Goal: Task Accomplishment & Management: Complete application form

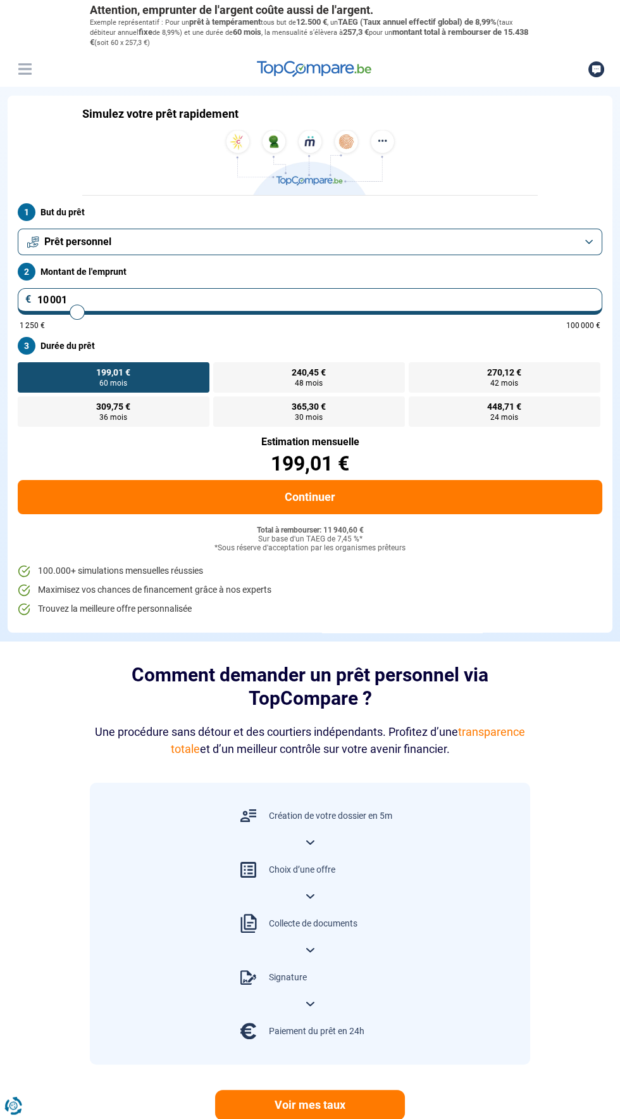
click at [246, 248] on button "Prêt personnel" at bounding box center [310, 242] width 585 height 27
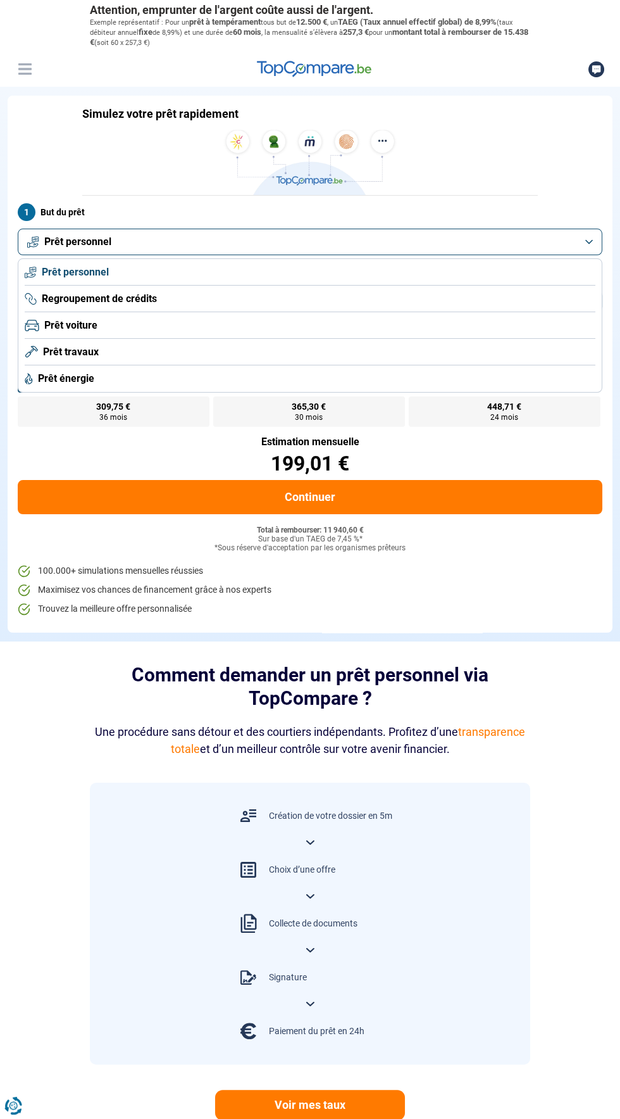
scroll to position [39, 0]
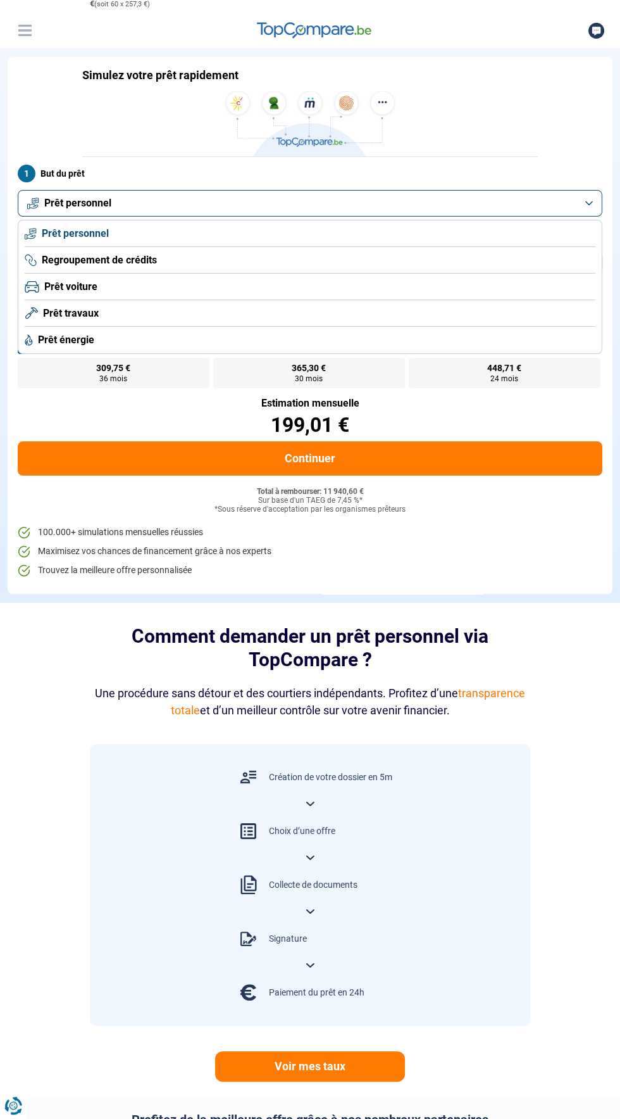
click at [86, 315] on span "Prêt travaux" at bounding box center [71, 313] width 56 height 14
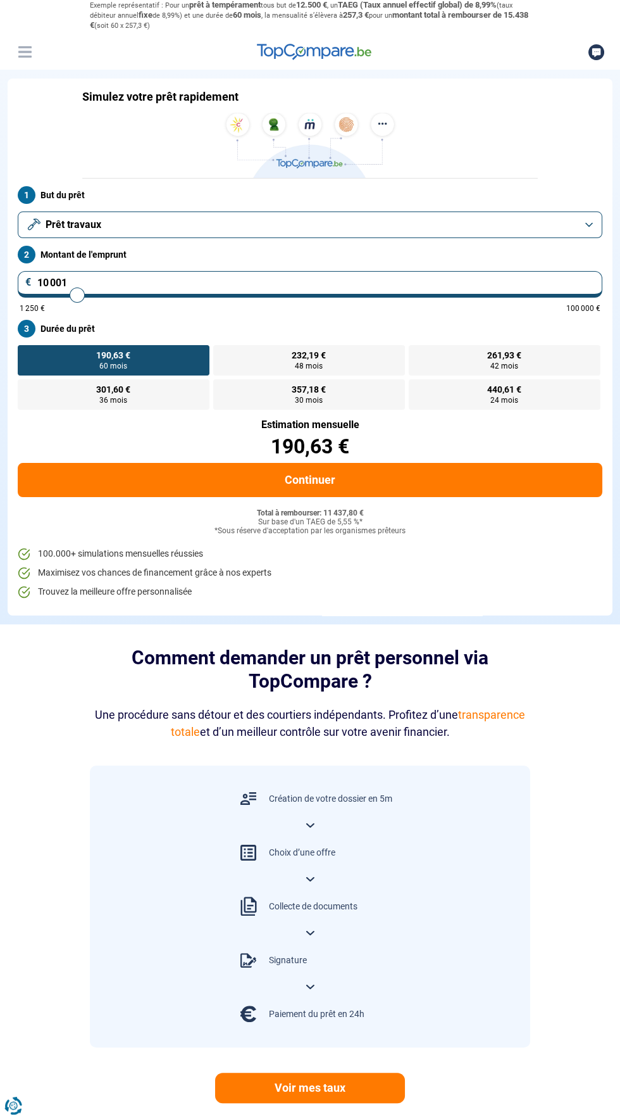
scroll to position [0, 0]
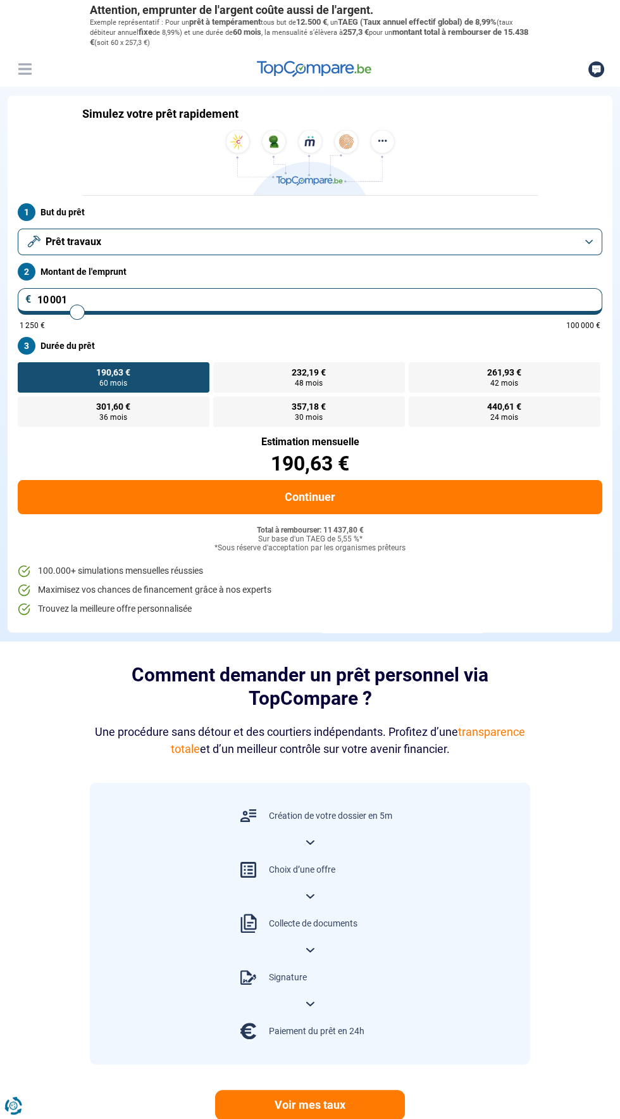
click at [133, 301] on input "10 001" at bounding box center [310, 301] width 585 height 27
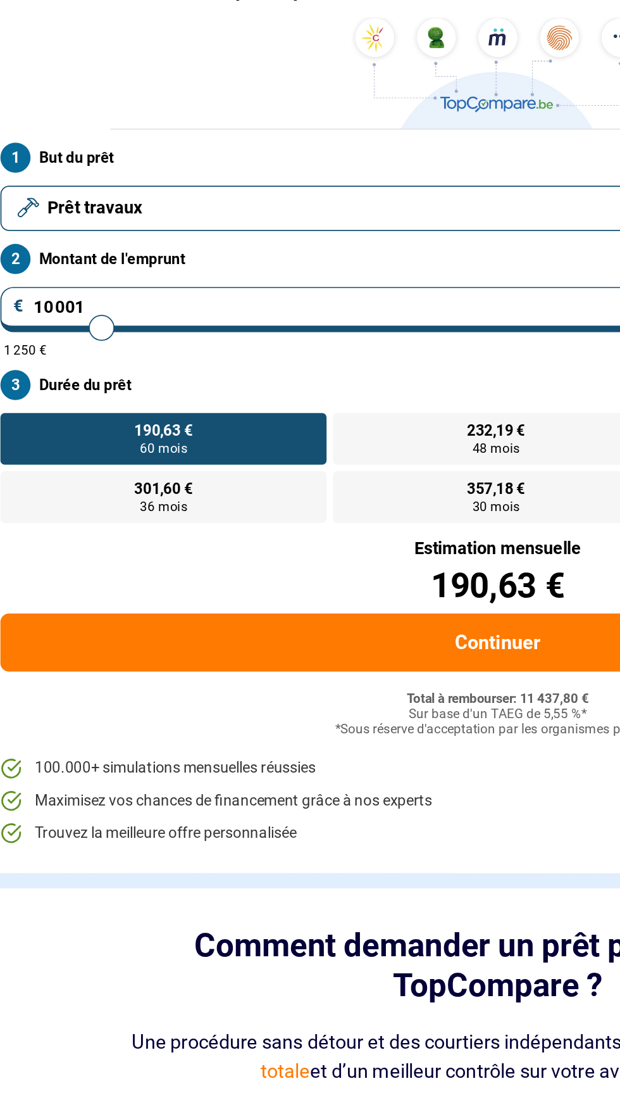
type input "1 000"
type input "1250"
type input "100"
type input "1250"
type input "10"
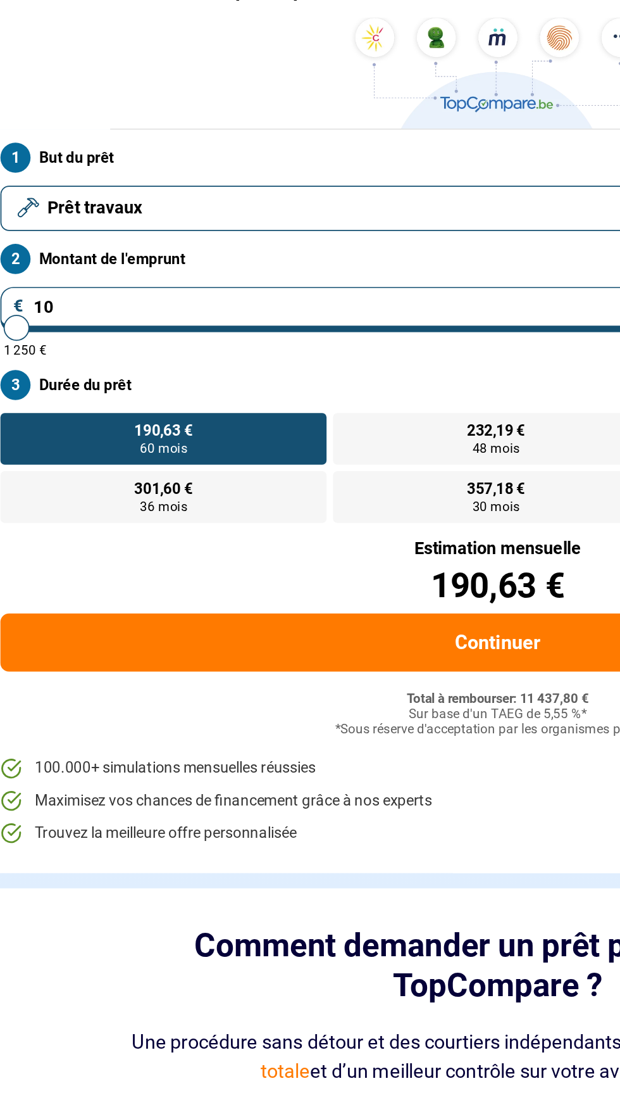
type input "1250"
type input "1"
type input "1250"
type input "0"
type input "1250"
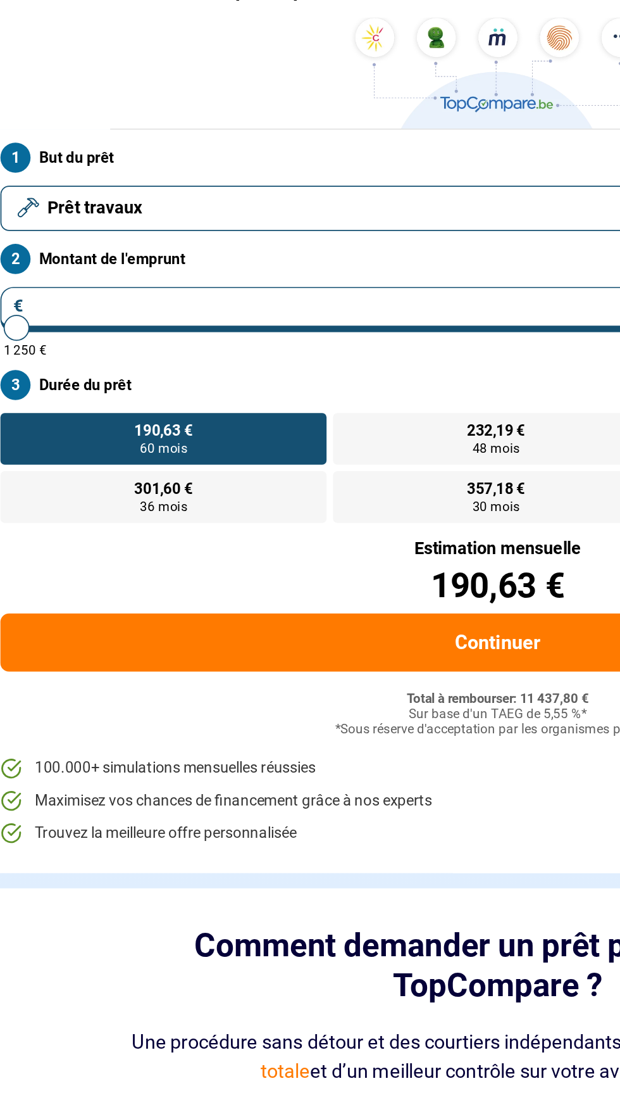
type input "2"
type input "1250"
type input "0"
type input "1250"
type input "8"
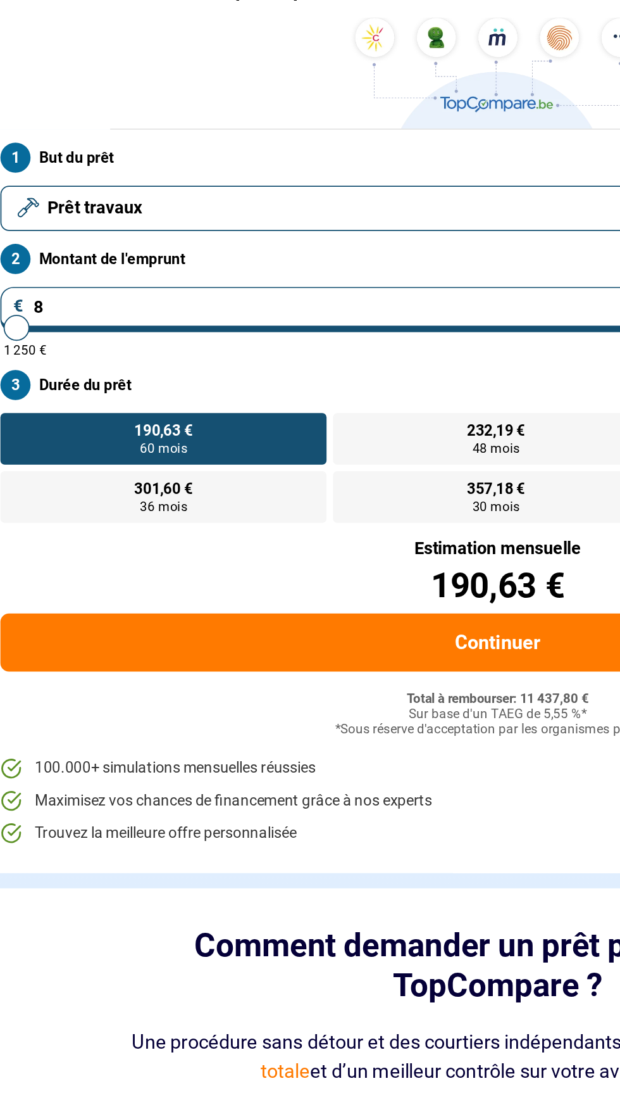
type input "1250"
type input "80"
type input "1250"
type input "800"
type input "1250"
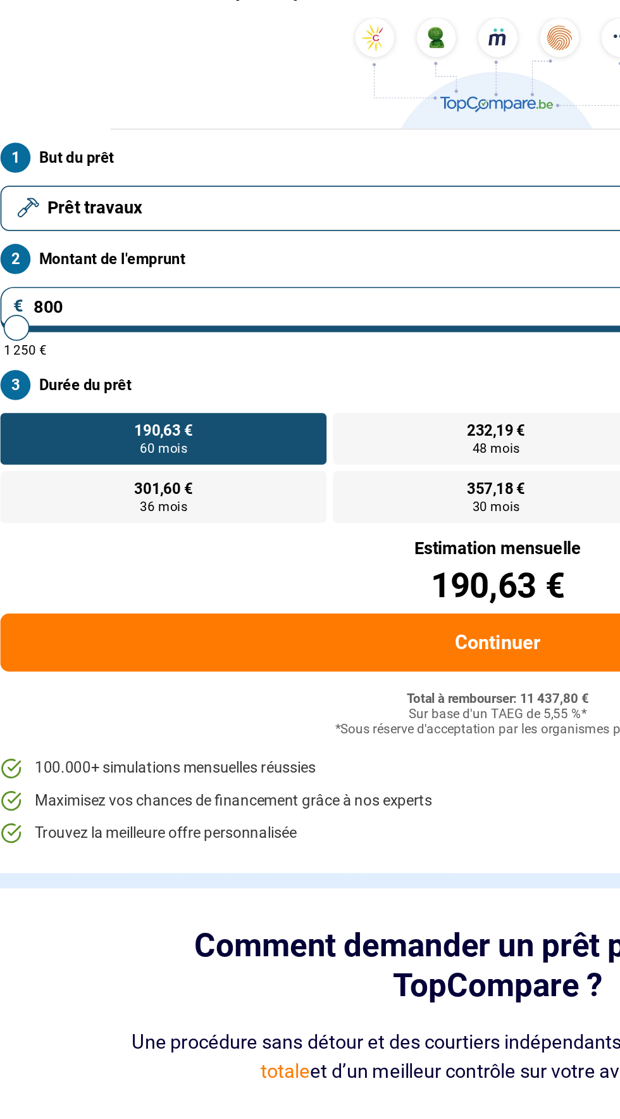
type input "8 000"
type input "8000"
type input "80 000"
type input "80000"
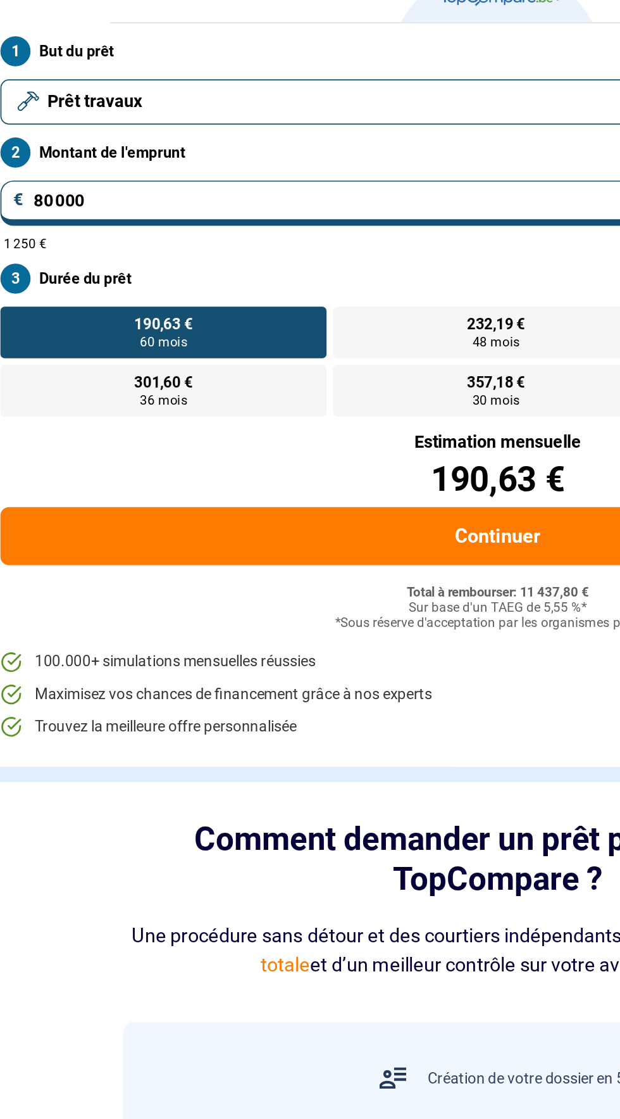
radio input "false"
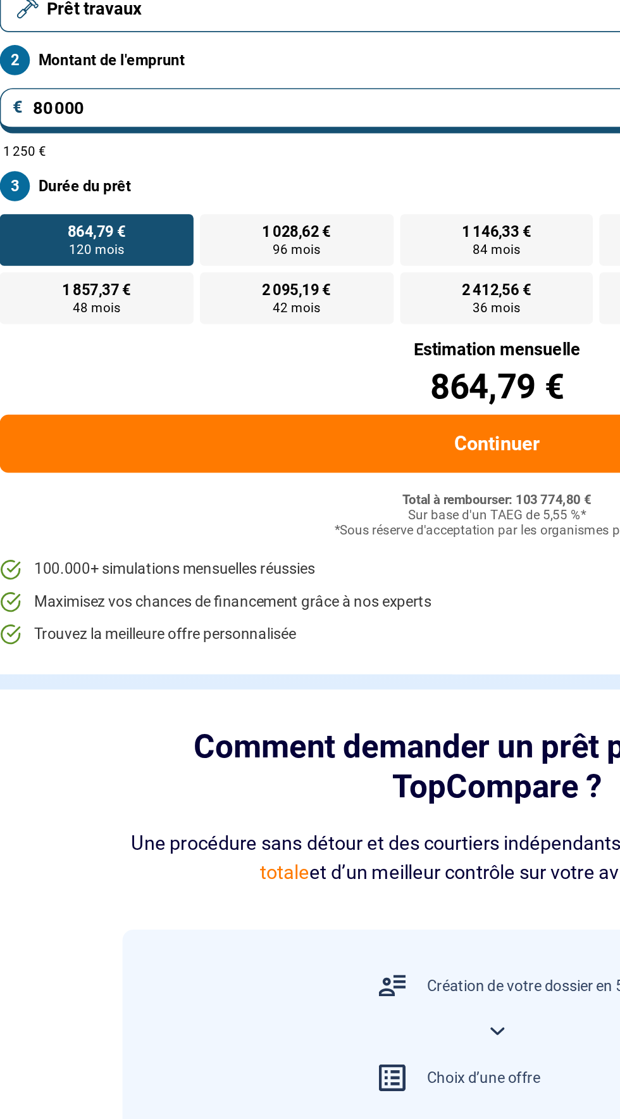
type input "42 000"
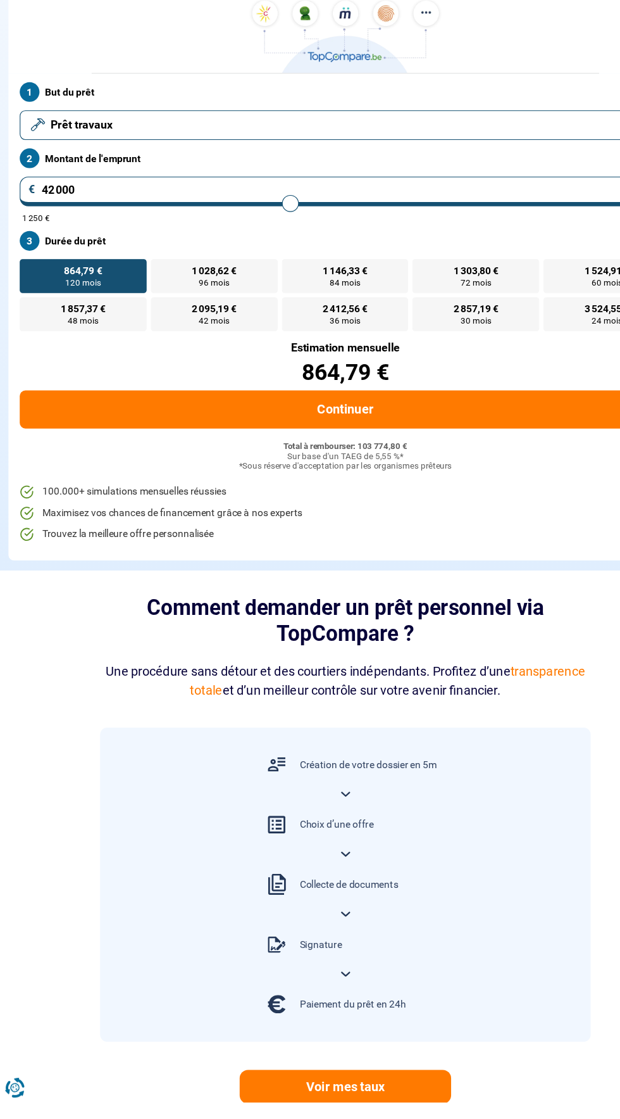
type input "42000"
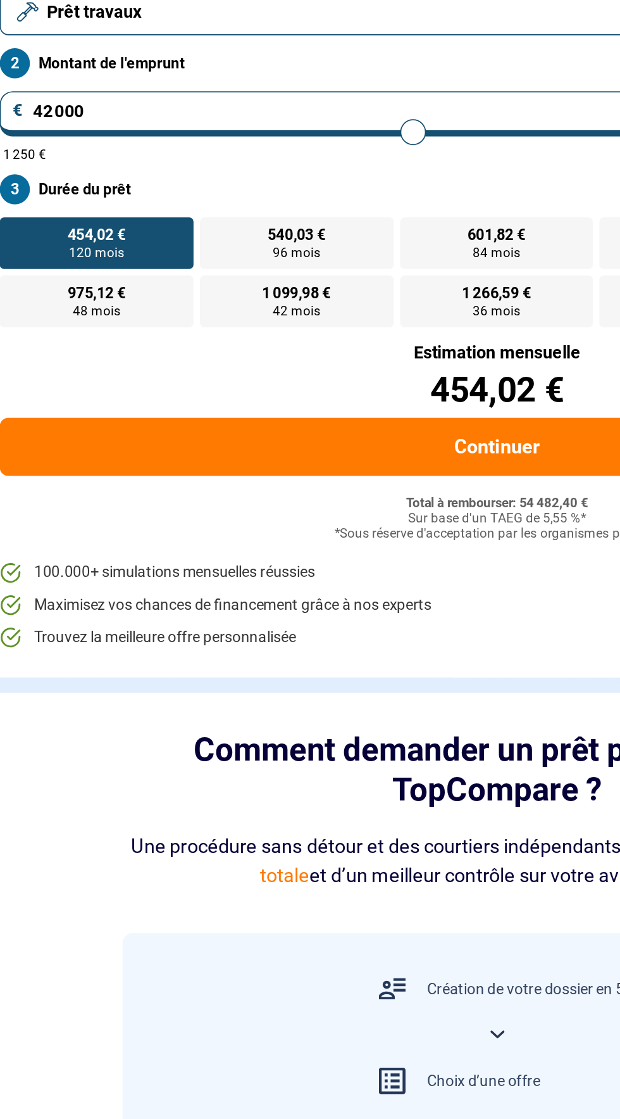
type input "52 250"
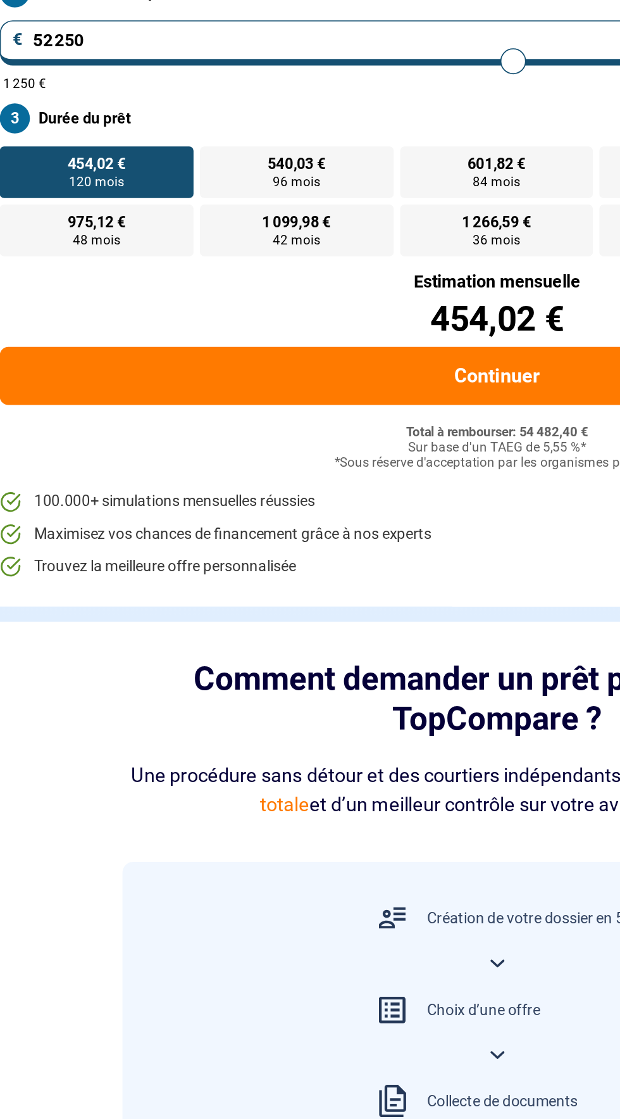
type input "52250"
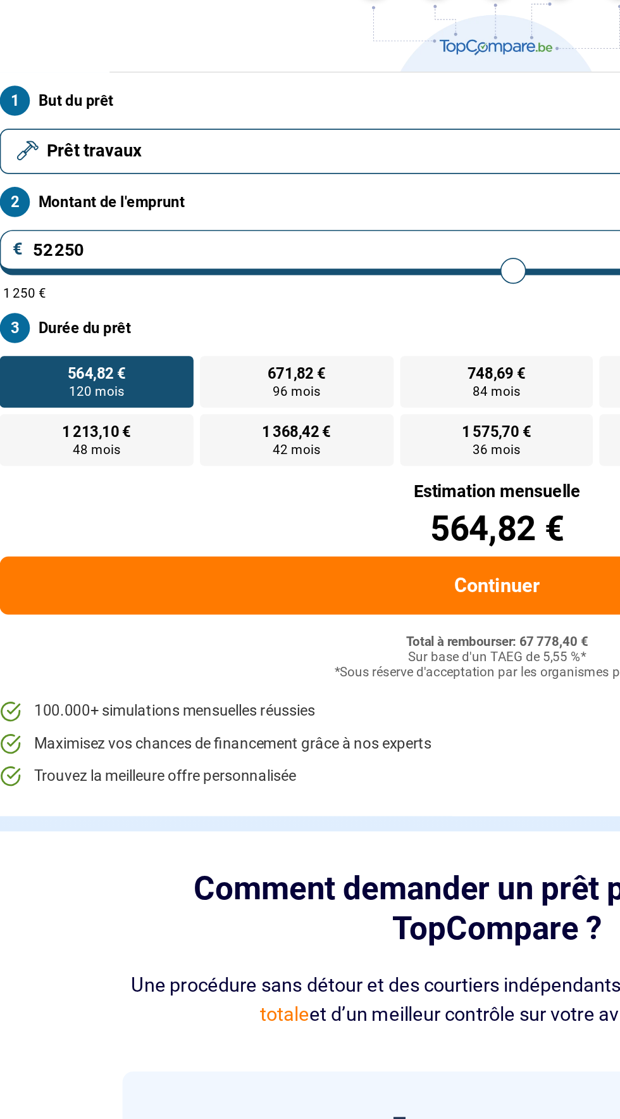
type input "54 000"
type input "54000"
type input "55 500"
type input "55500"
type input "55 250"
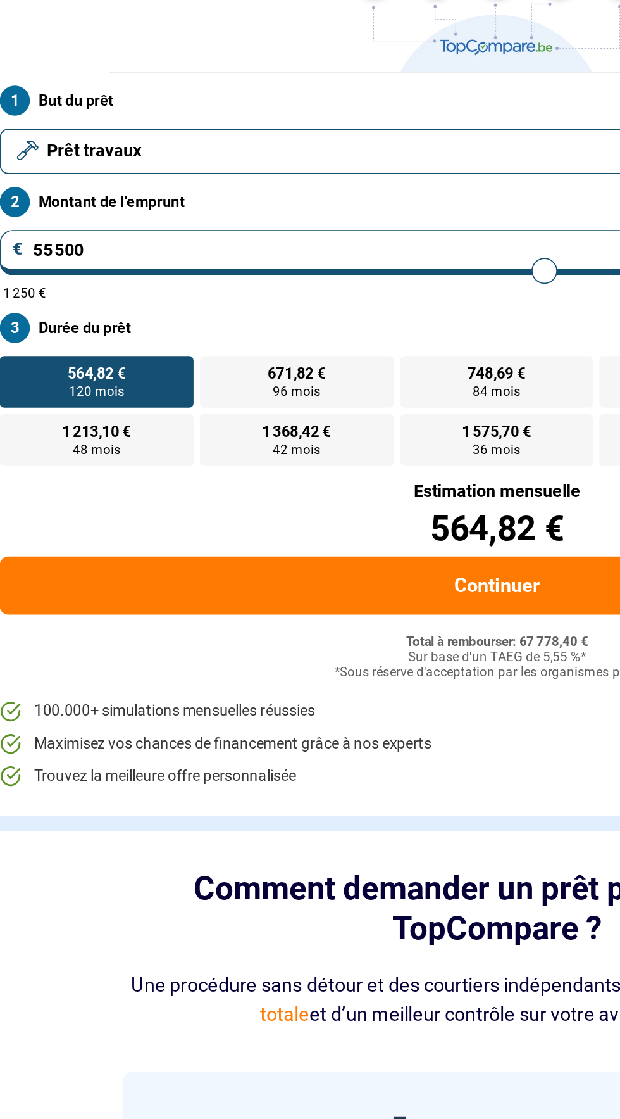
type input "55250"
type input "55 750"
type input "55750"
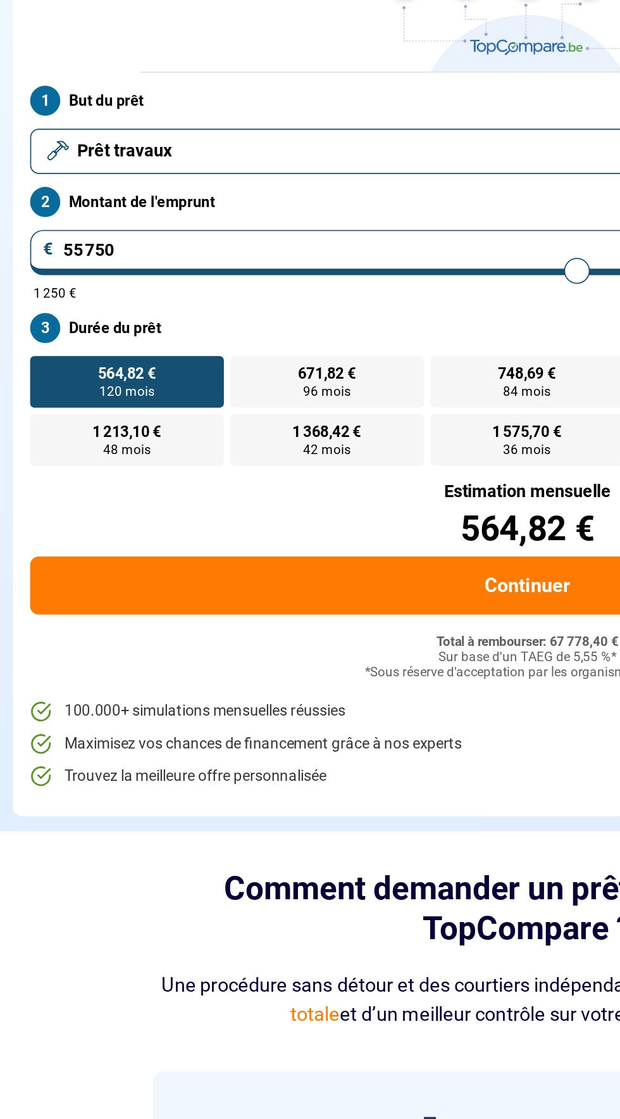
type input "56 250"
type input "58750"
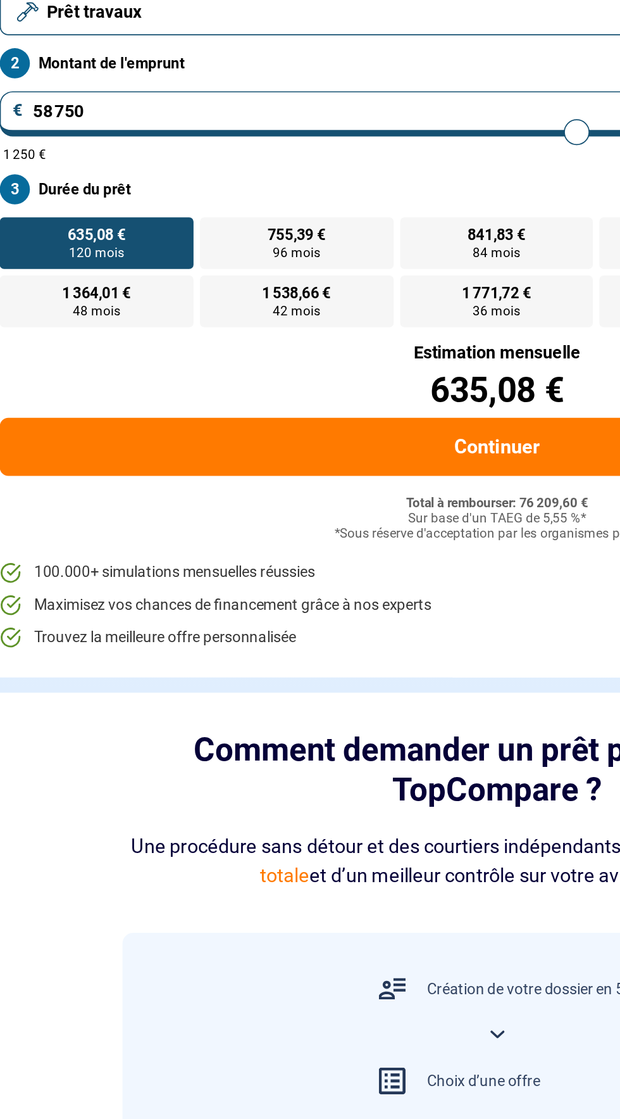
type input "5 875"
type input "6000"
type input "587"
type input "1250"
type input "58"
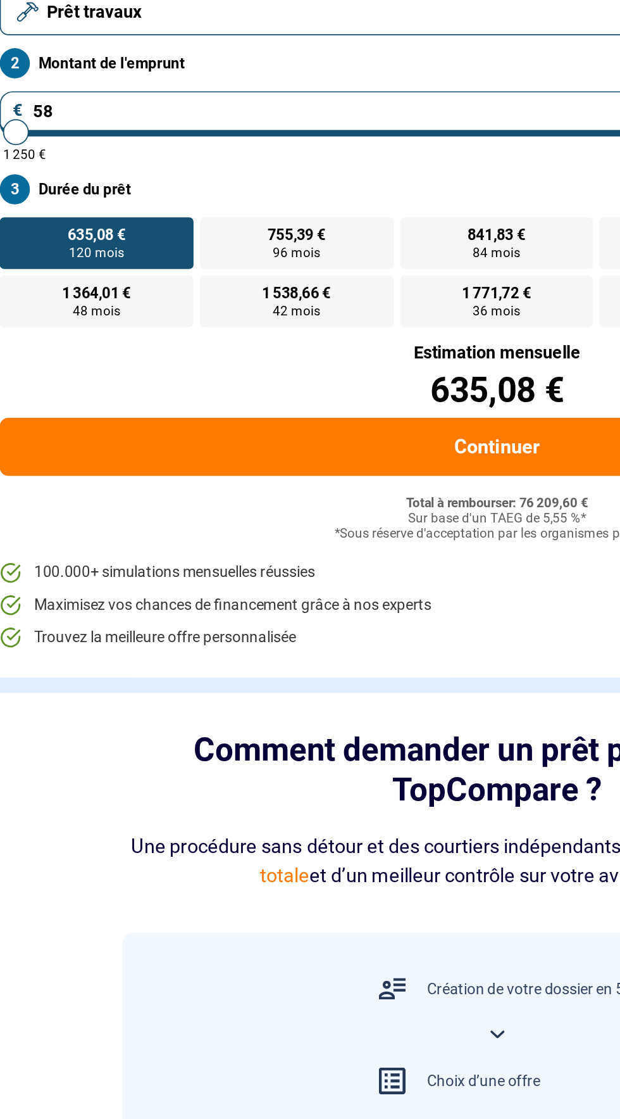
type input "1250"
type input "5"
type input "1250"
type input "0"
type input "1250"
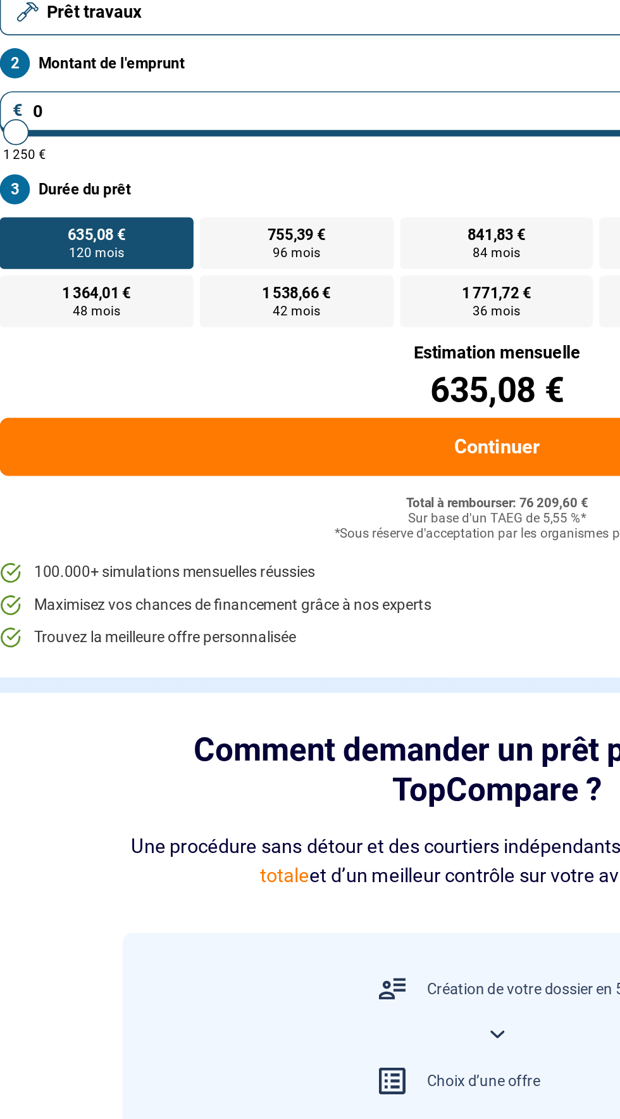
type input "8"
type input "1250"
type input "80"
type input "1250"
type input "800"
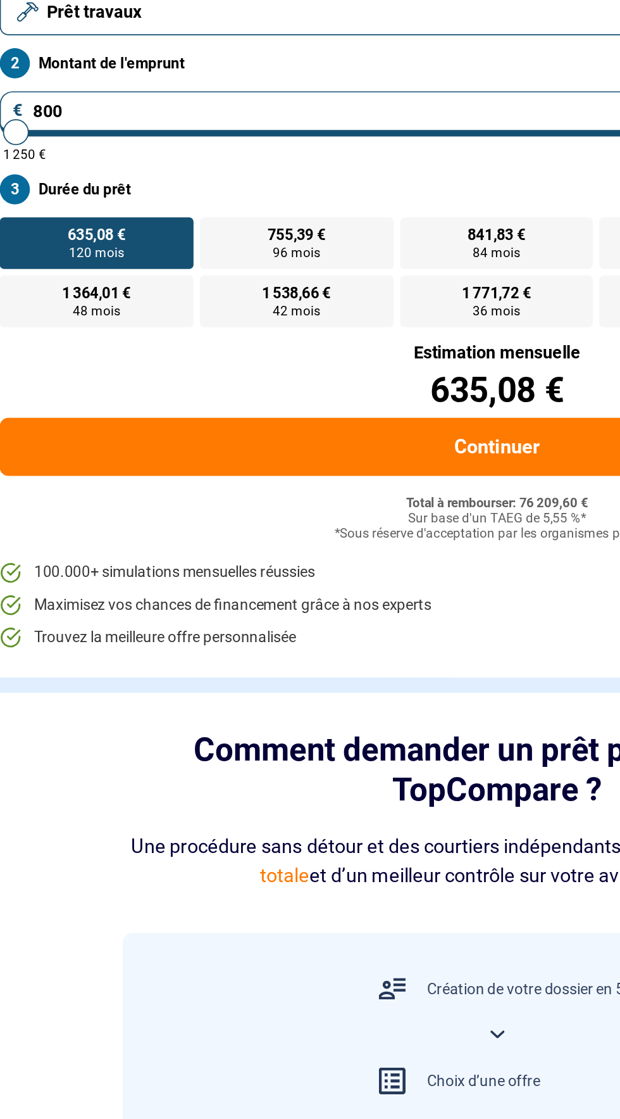
type input "1250"
type input "8 000"
type input "8000"
type input "80 000"
type input "80000"
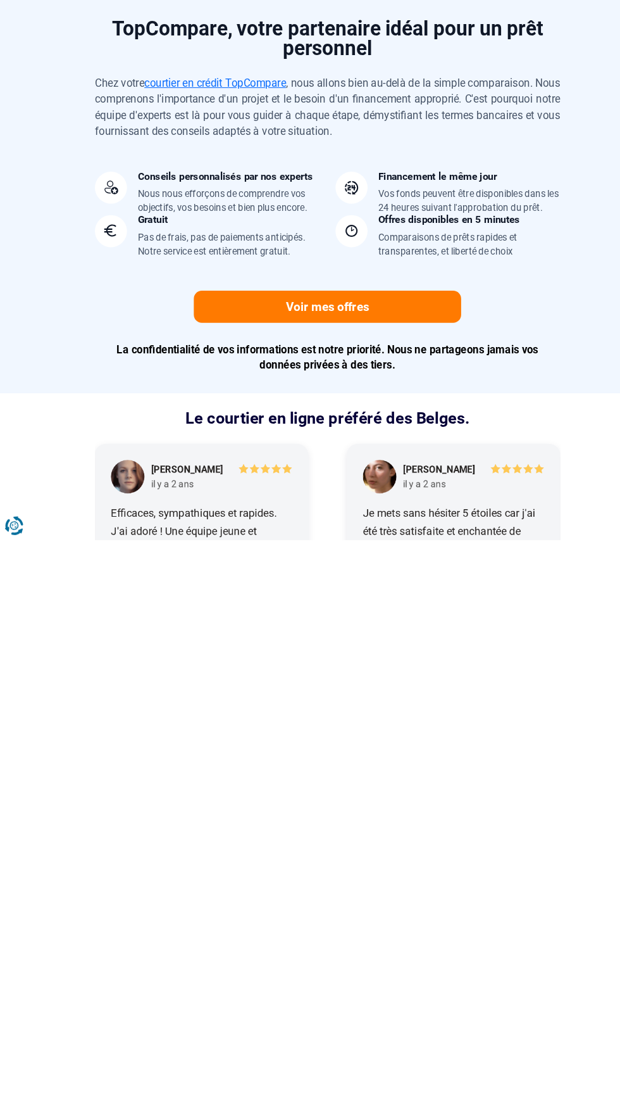
scroll to position [656, 0]
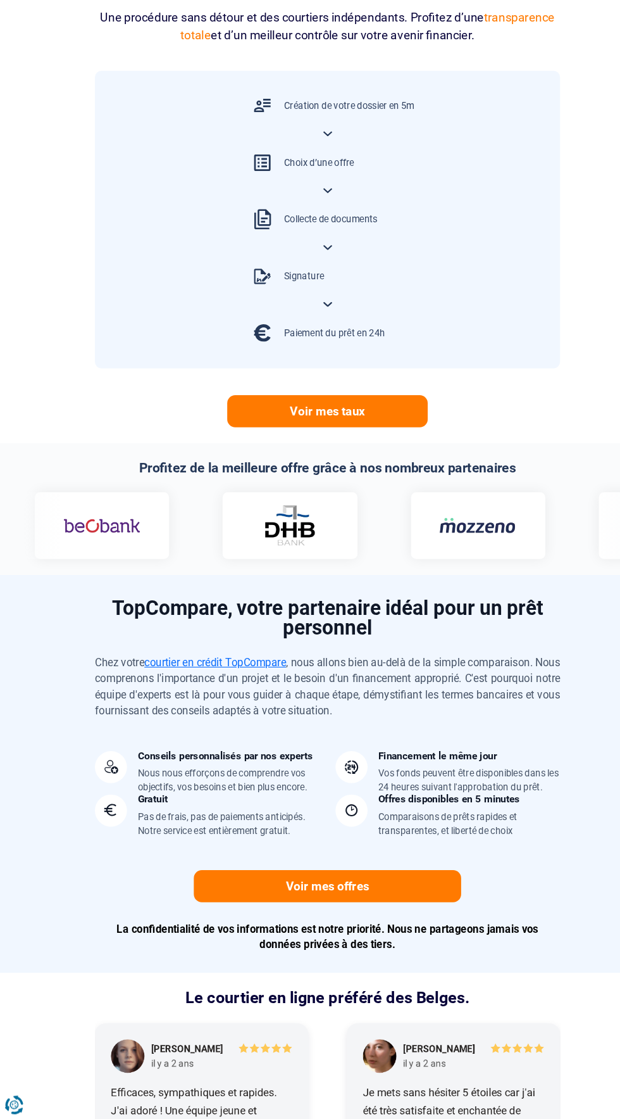
type input "80 000"
